Goal: Transaction & Acquisition: Book appointment/travel/reservation

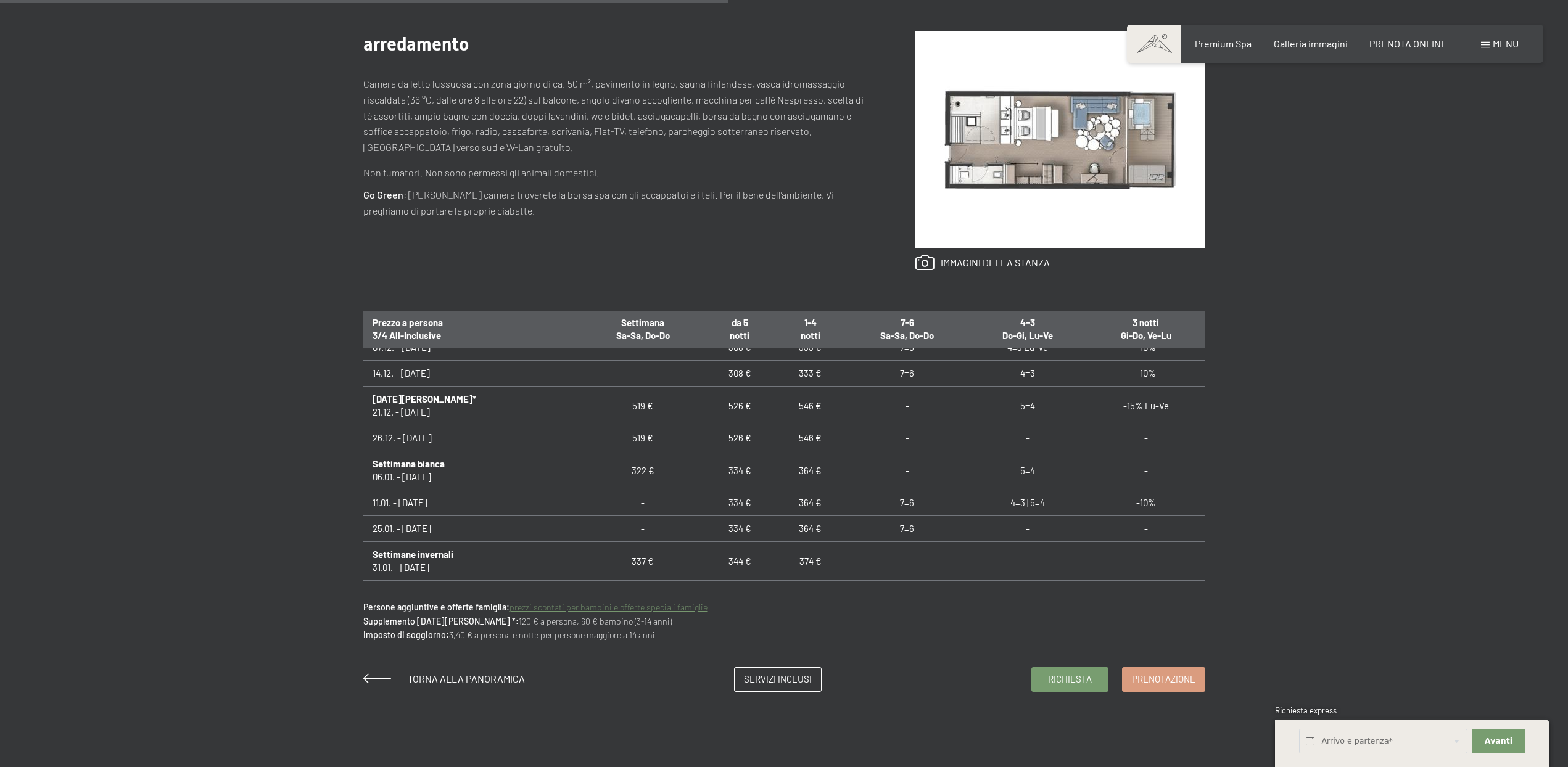
scroll to position [222, 0]
click at [1174, 686] on link "Prenotazione" at bounding box center [1163, 678] width 82 height 24
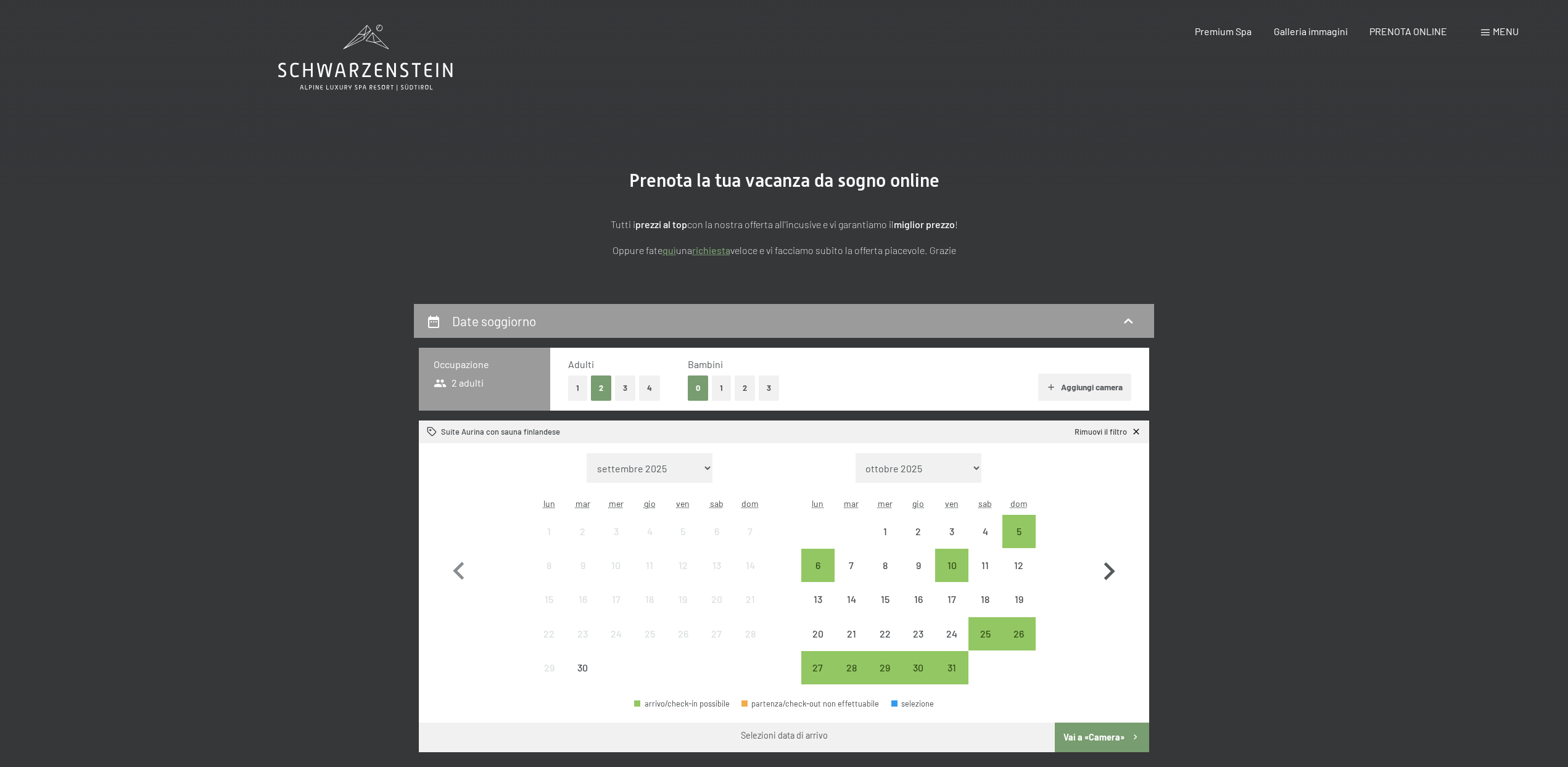
click at [1111, 570] on icon "button" at bounding box center [1109, 571] width 11 height 18
select select "[DATE]"
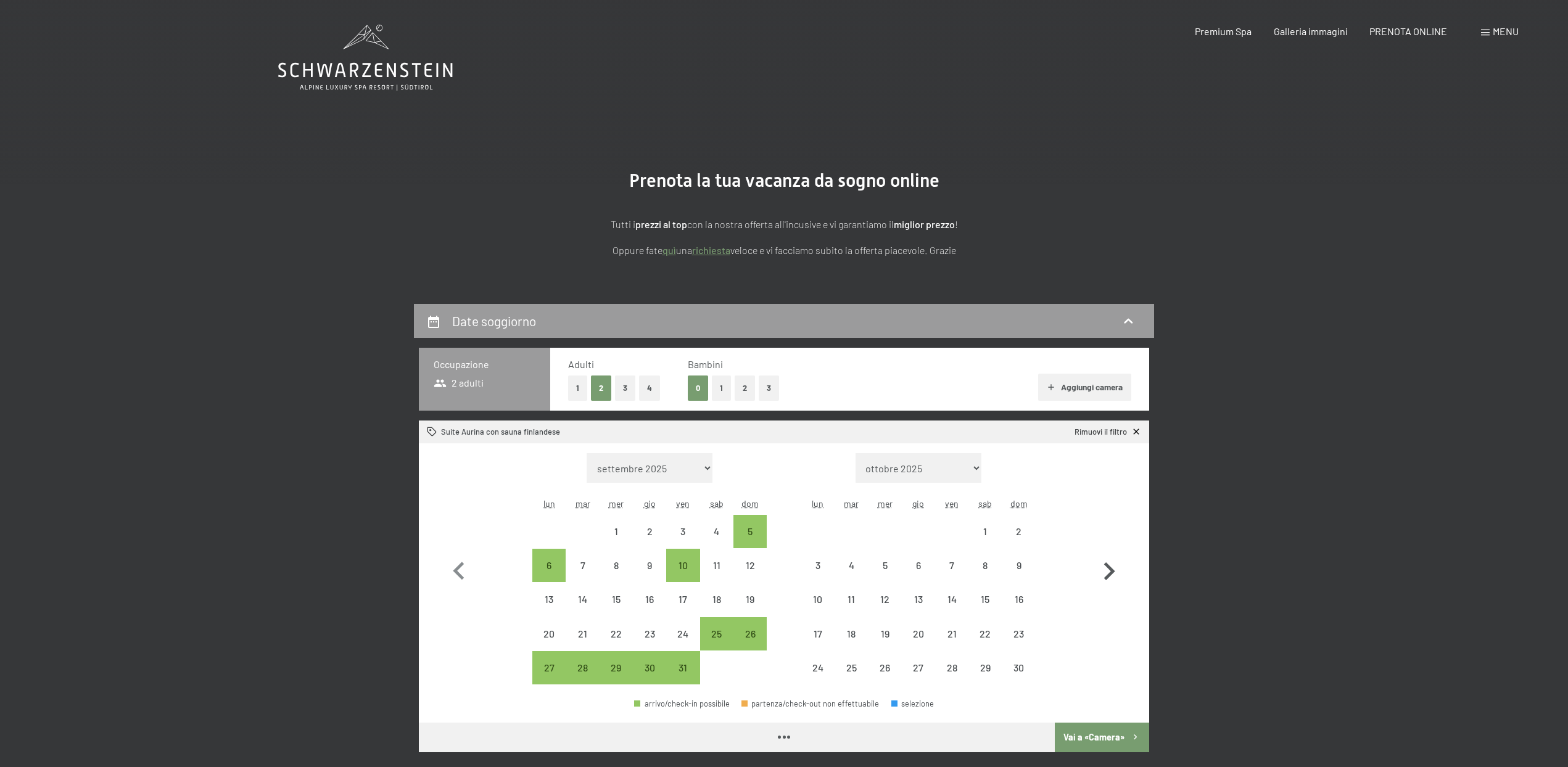
click at [1110, 570] on icon "button" at bounding box center [1109, 571] width 11 height 18
select select "[DATE]"
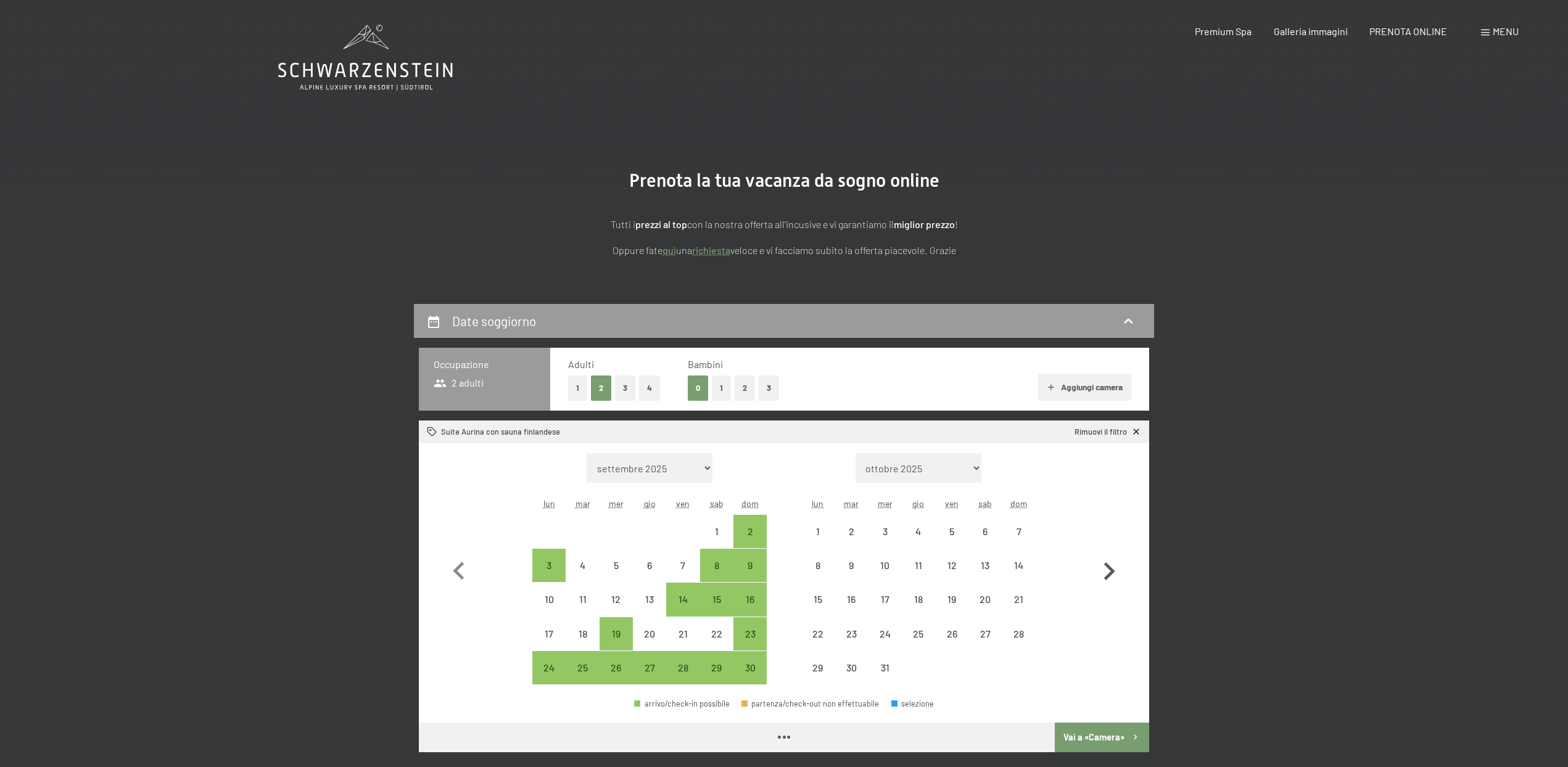
select select "[DATE]"
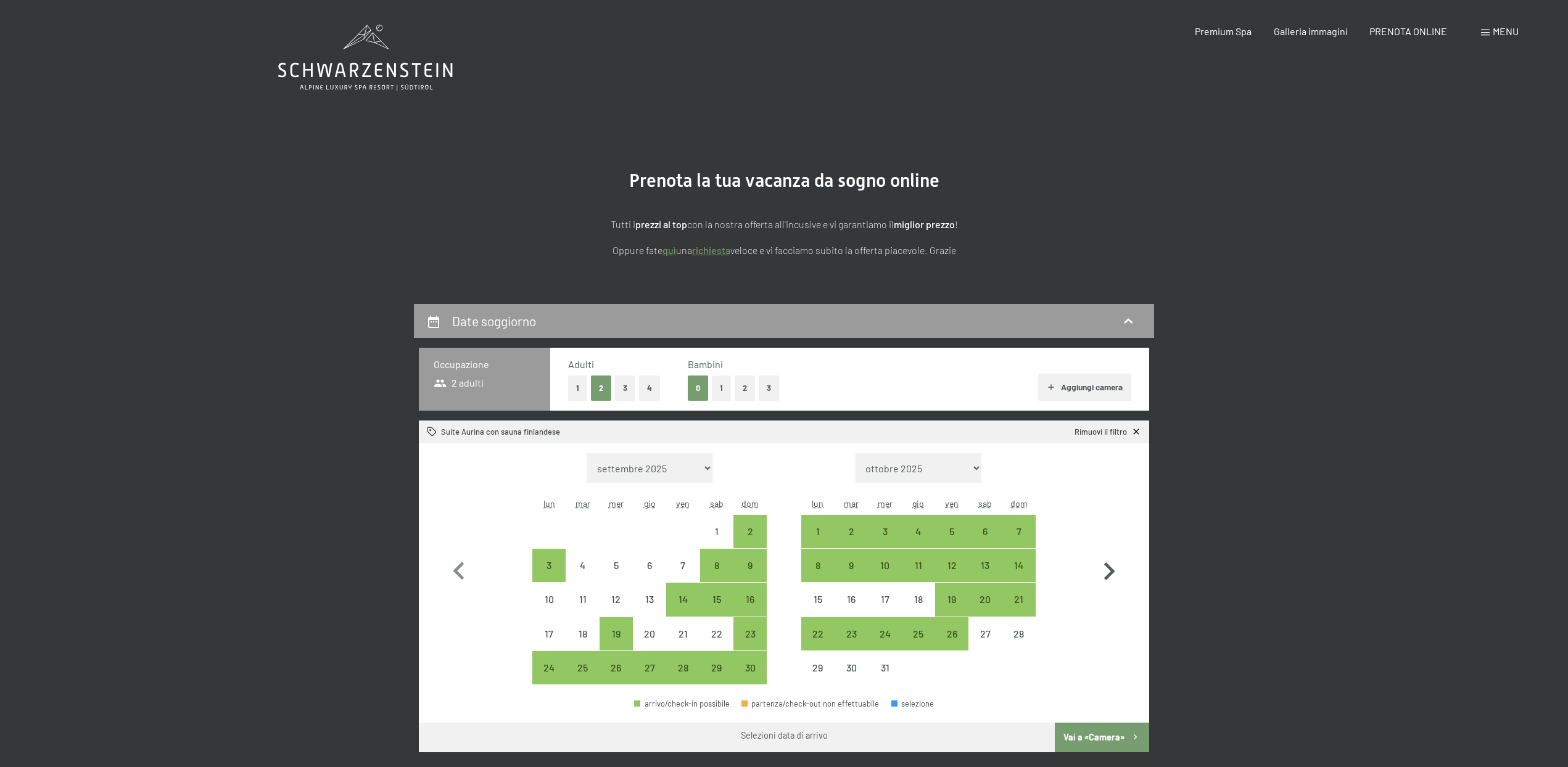
click at [1110, 570] on icon "button" at bounding box center [1109, 571] width 11 height 18
select select "[DATE]"
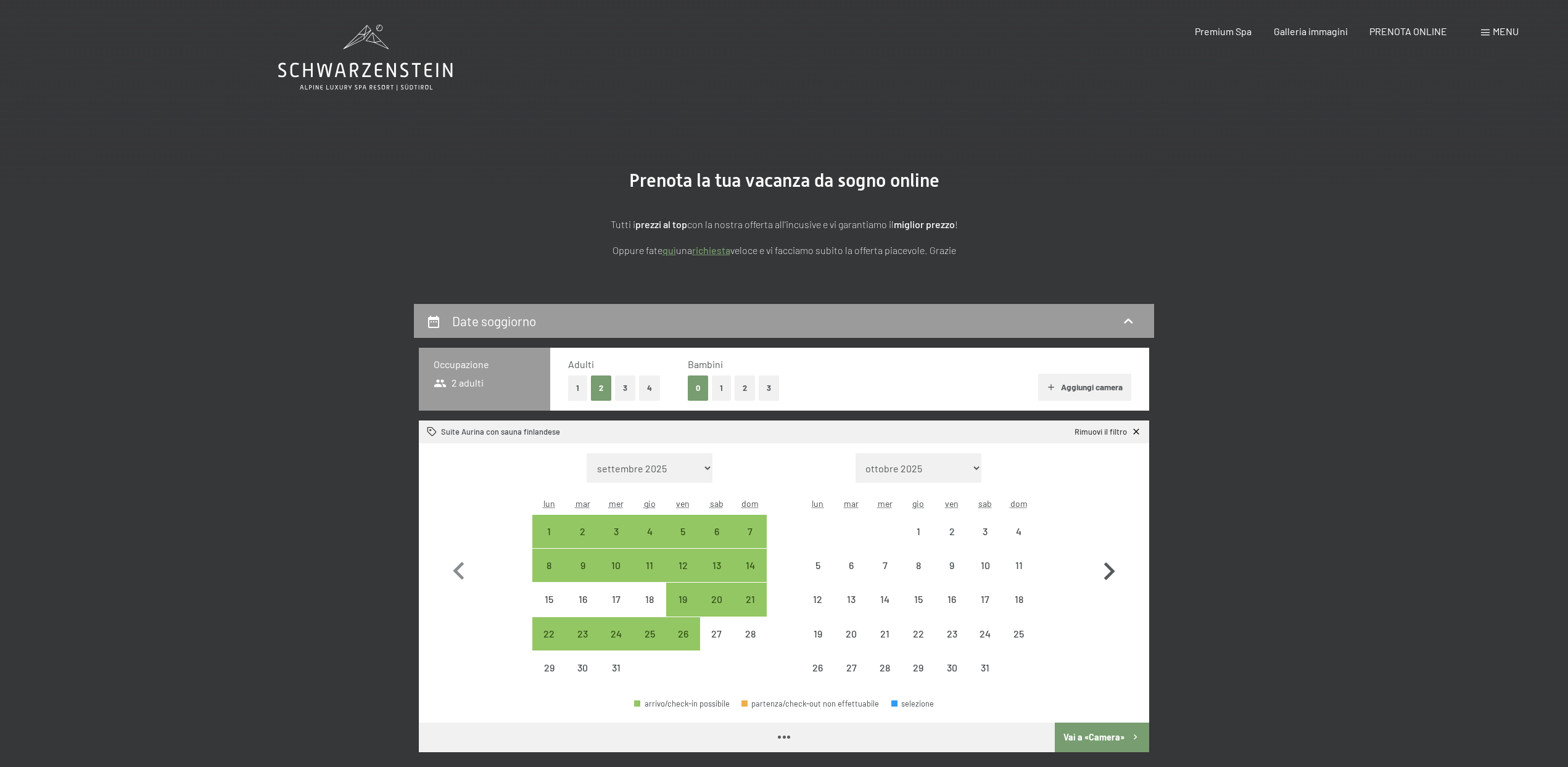
select select "[DATE]"
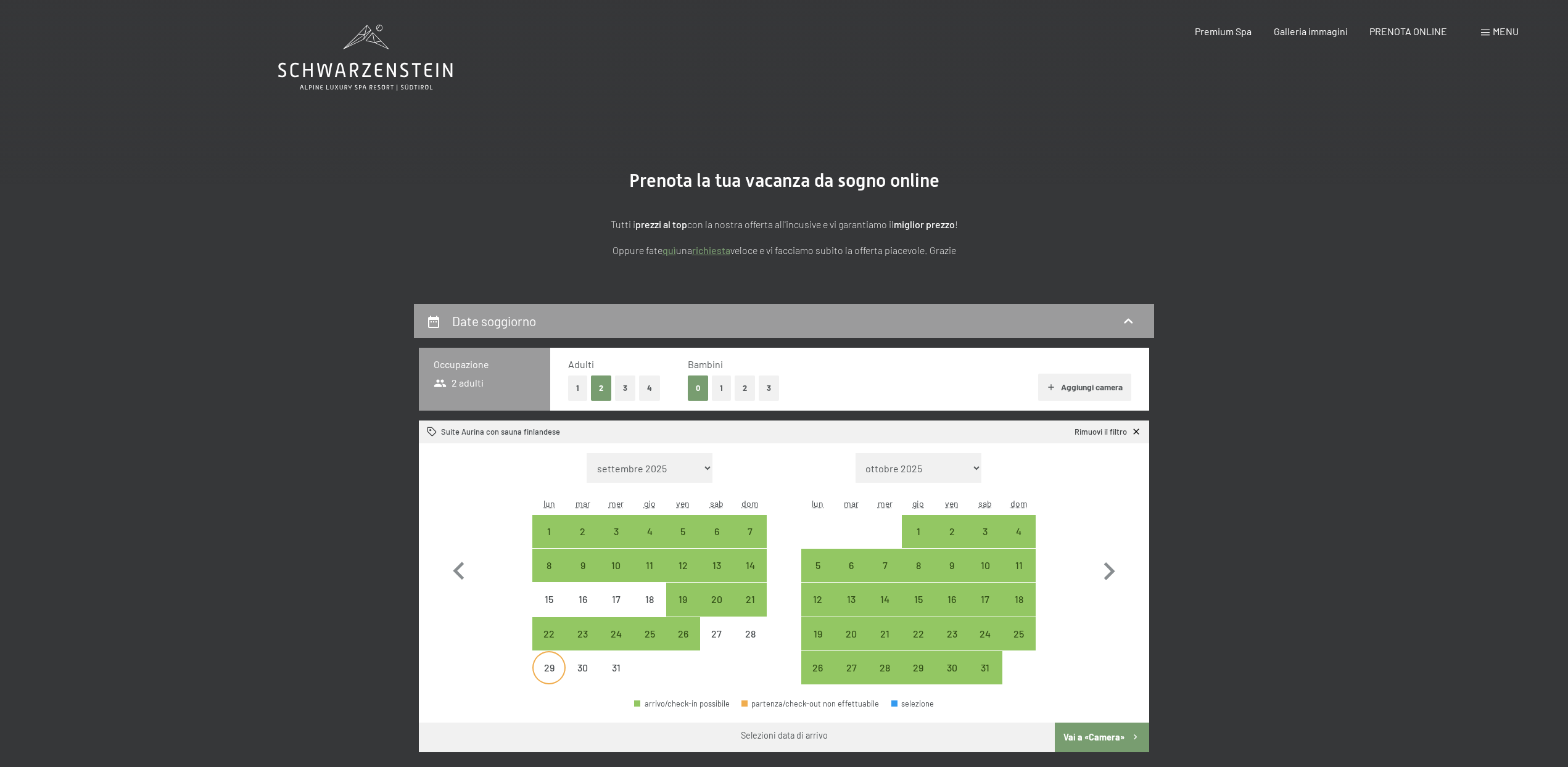
click at [558, 672] on div "29" at bounding box center [549, 678] width 31 height 31
select select "[DATE]"
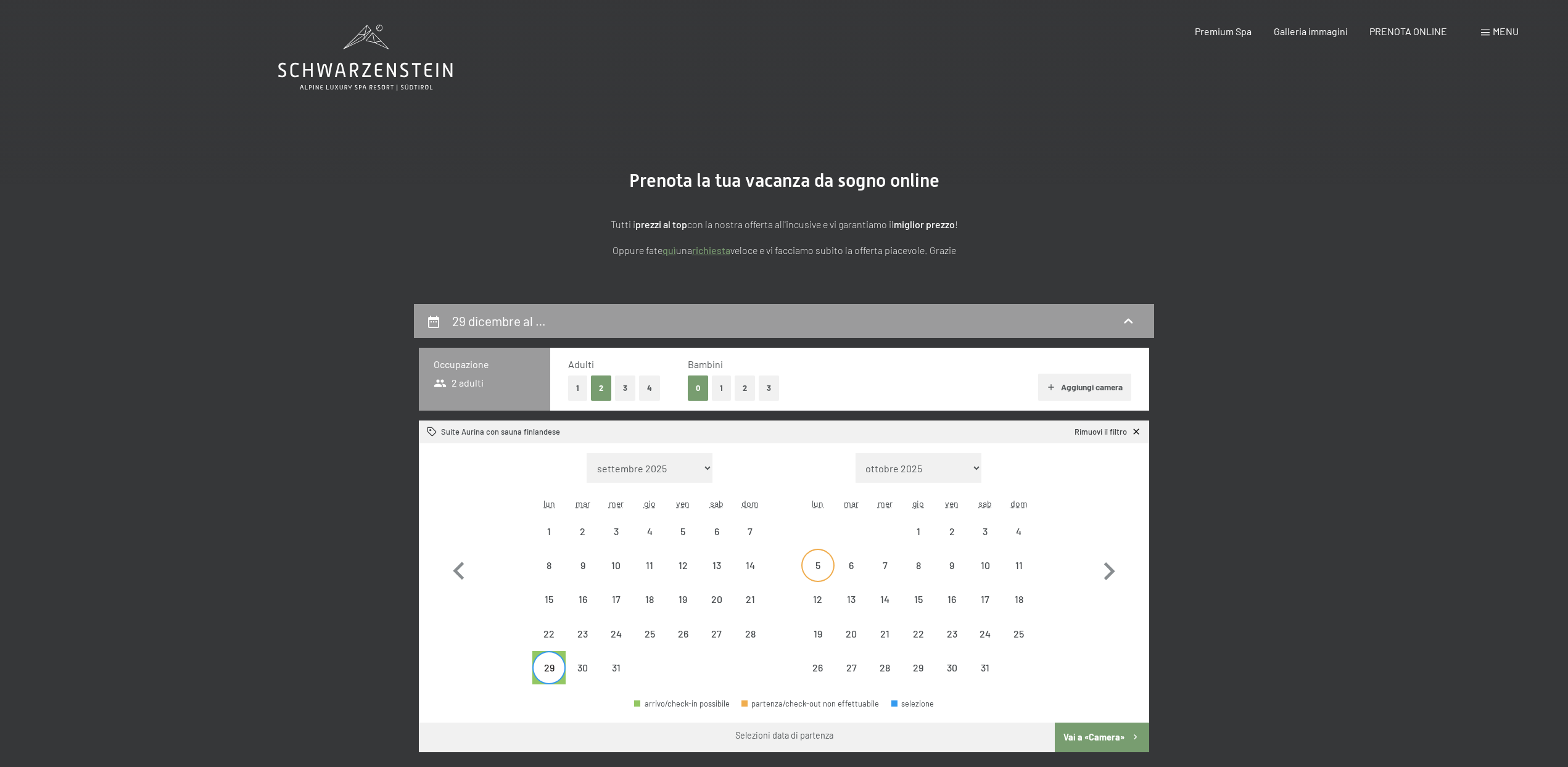
click at [816, 568] on div "5" at bounding box center [818, 576] width 31 height 31
select select "[DATE]"
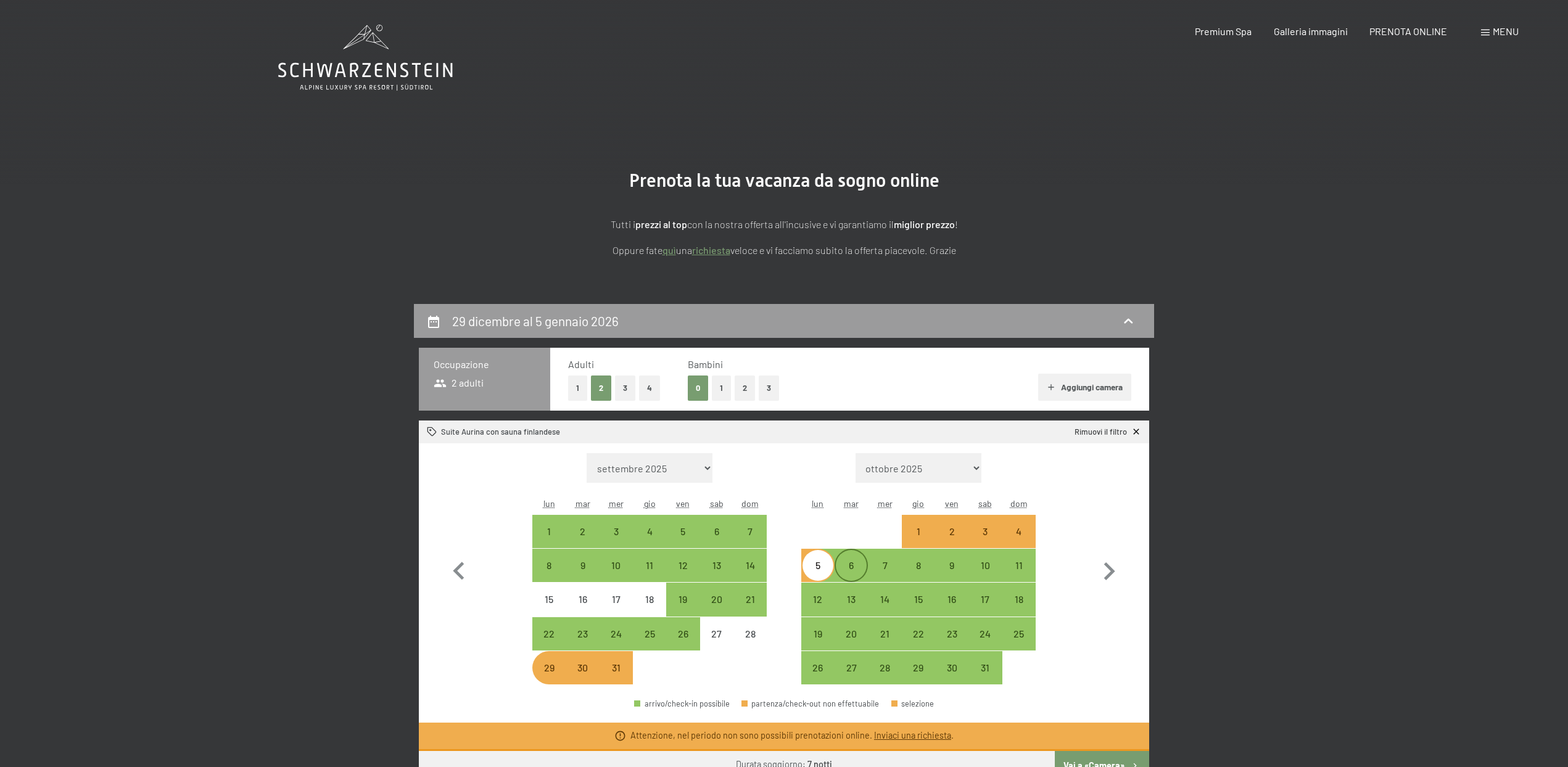
click at [849, 568] on div "6" at bounding box center [851, 576] width 31 height 31
select select "[DATE]"
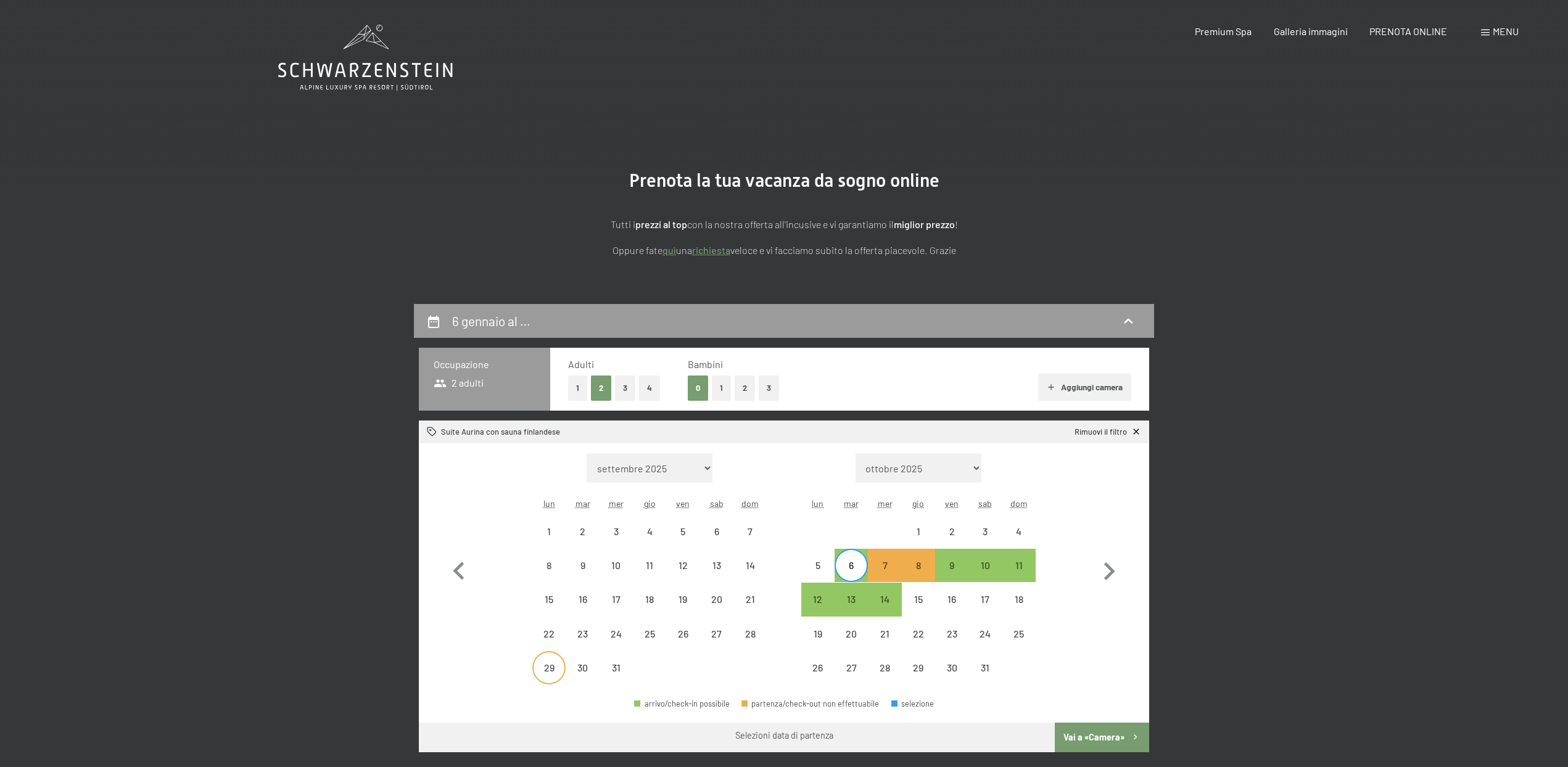
click at [549, 664] on div "29" at bounding box center [549, 678] width 31 height 31
select select "[DATE]"
click at [860, 567] on div "6" at bounding box center [851, 576] width 31 height 31
select select "[DATE]"
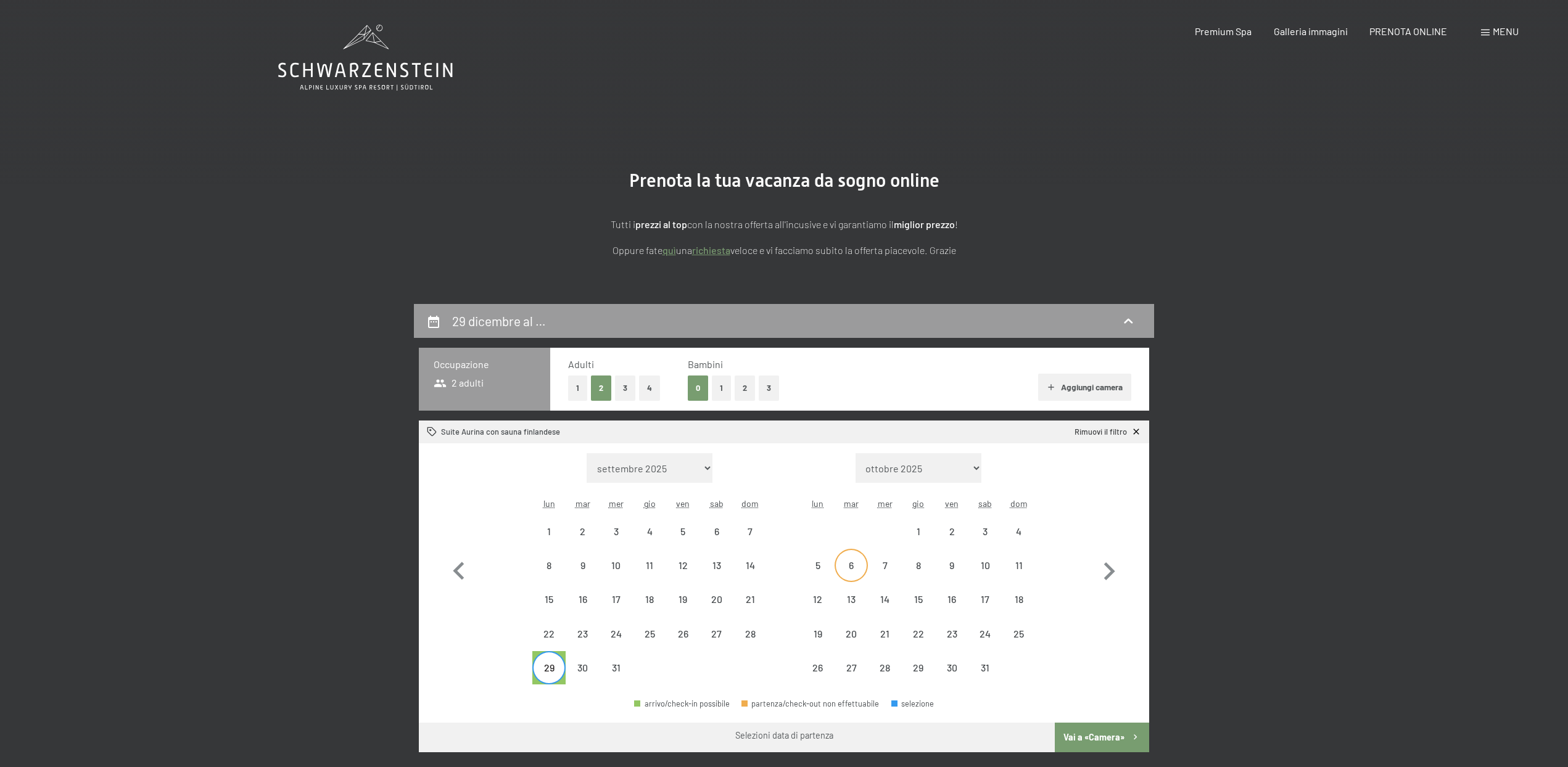
select select "[DATE]"
